Goal: Task Accomplishment & Management: Use online tool/utility

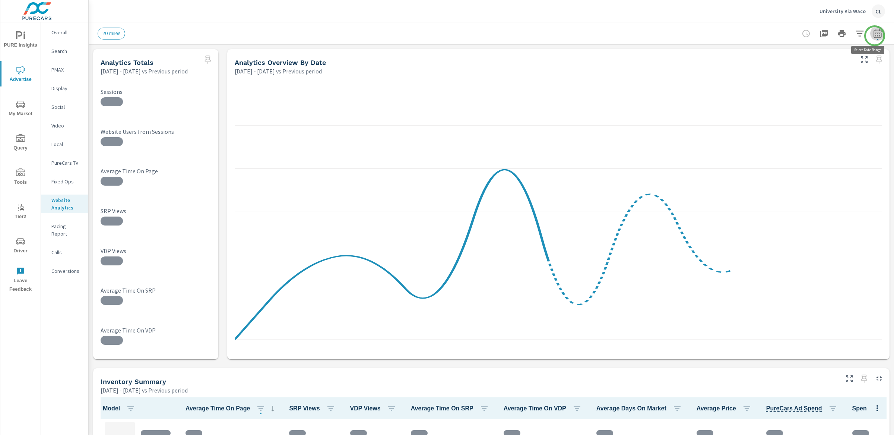
click at [875, 36] on icon "button" at bounding box center [877, 33] width 9 height 9
select select "Previous period"
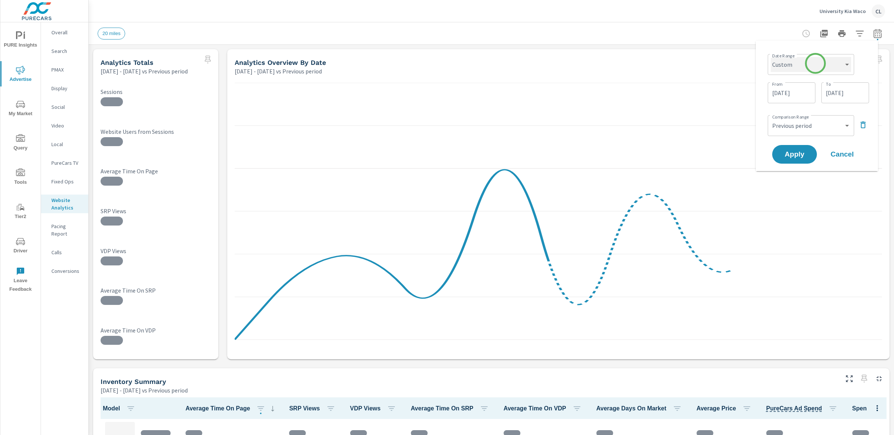
click at [811, 63] on select "Custom [DATE] Last week Last 7 days Last 14 days Last 30 days Last 45 days Last…" at bounding box center [811, 64] width 80 height 15
select select "Month to date"
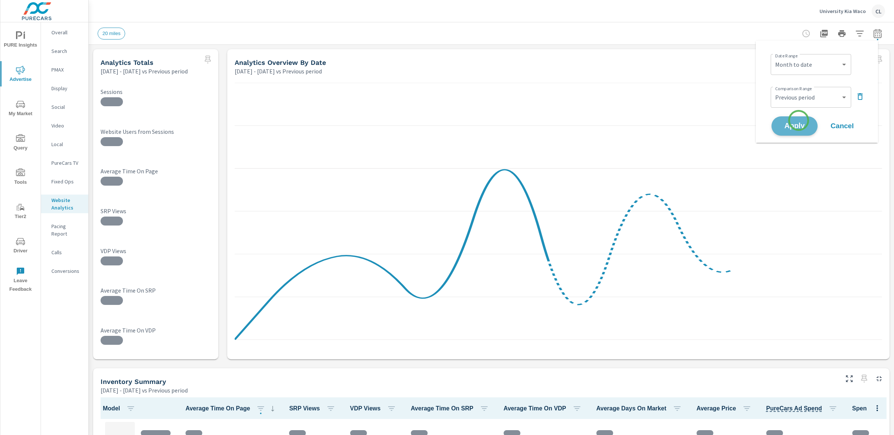
click at [799, 120] on button "Apply" at bounding box center [795, 125] width 46 height 19
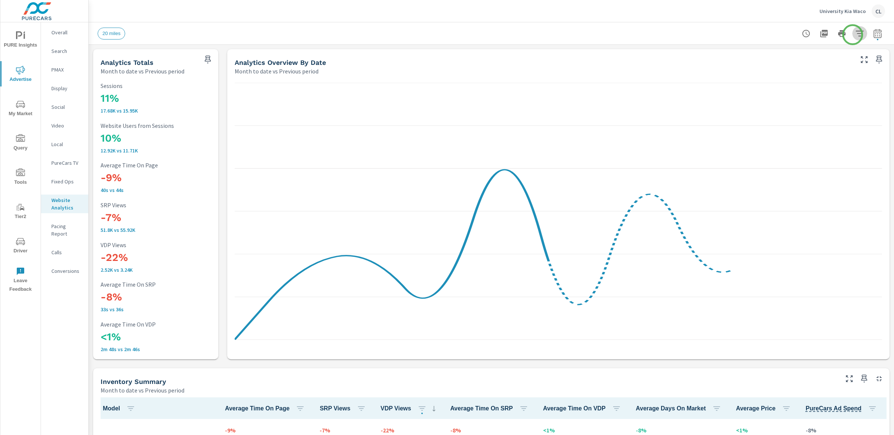
scroll to position [0, 0]
click at [856, 35] on icon "button" at bounding box center [860, 33] width 9 height 9
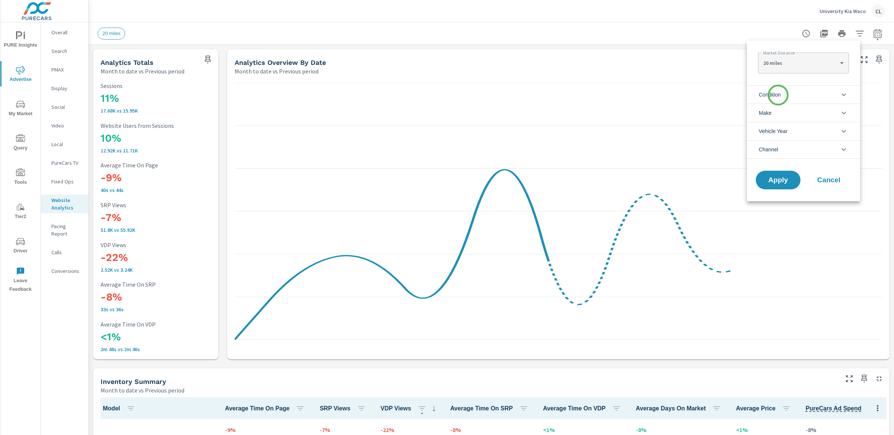
click at [778, 95] on span "Condition" at bounding box center [770, 95] width 22 height 18
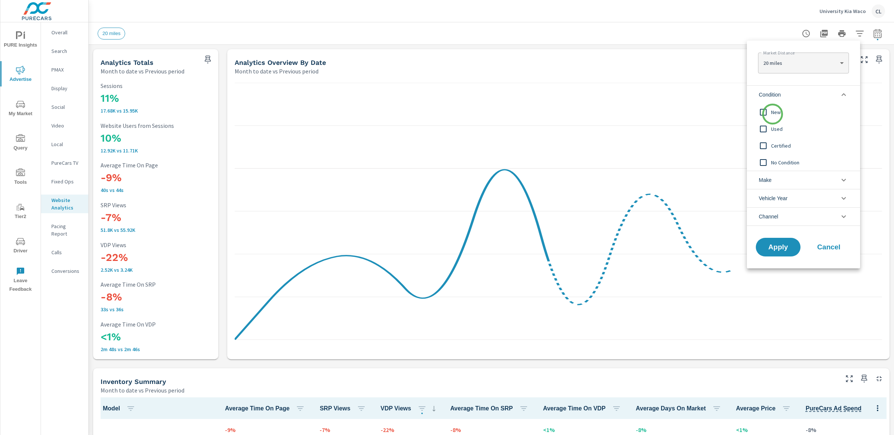
click at [773, 114] on span "New" at bounding box center [812, 112] width 82 height 9
click at [775, 244] on span "Apply" at bounding box center [778, 247] width 31 height 7
